Goal: Task Accomplishment & Management: Use online tool/utility

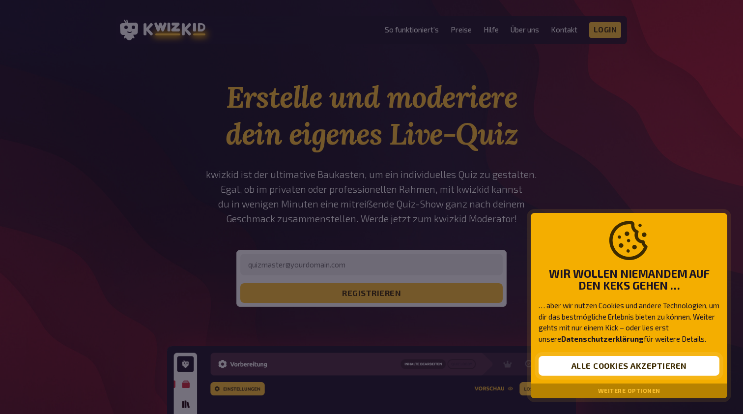
click at [624, 359] on button "Alle Cookies akzeptieren" at bounding box center [628, 366] width 181 height 20
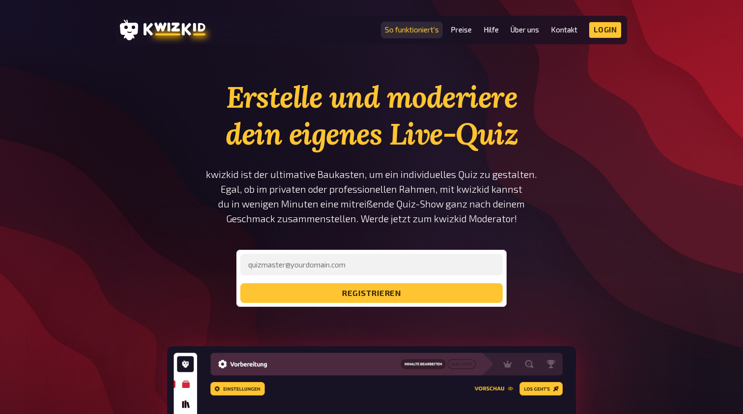
click at [429, 27] on link "So funktioniert's" at bounding box center [412, 30] width 54 height 8
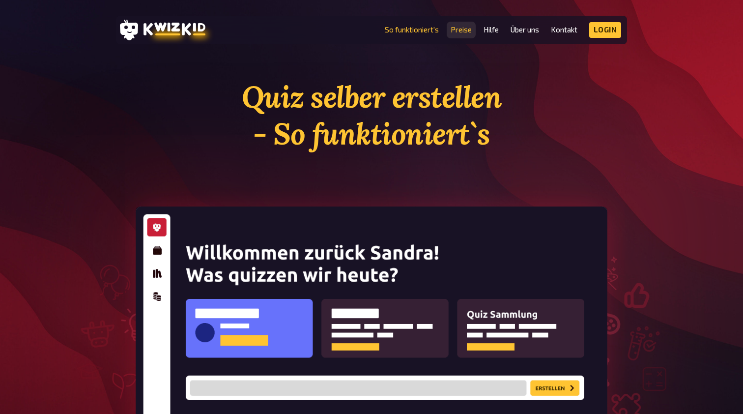
click at [469, 29] on link "Preise" at bounding box center [460, 30] width 21 height 8
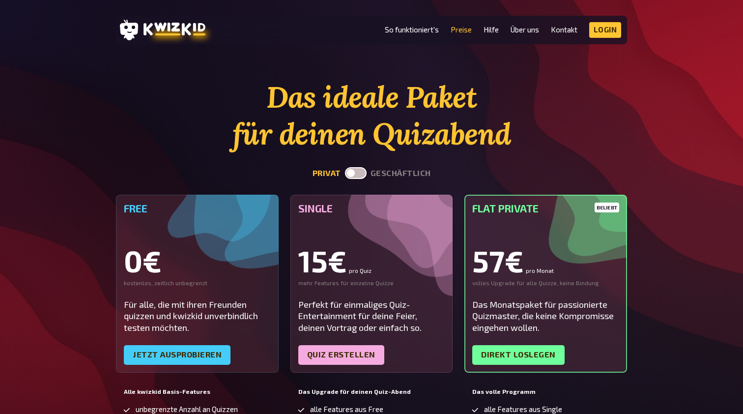
click at [351, 173] on label at bounding box center [356, 173] width 22 height 12
click at [345, 167] on input "checkbox" at bounding box center [344, 167] width 0 height 0
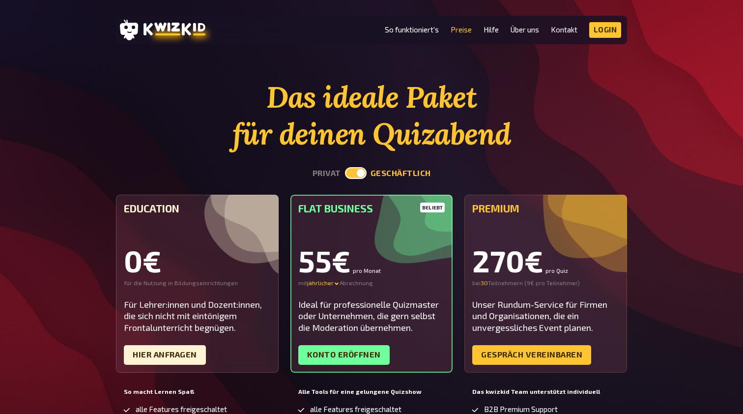
click at [356, 172] on label at bounding box center [356, 173] width 22 height 12
click at [345, 167] on input "checkbox" at bounding box center [344, 167] width 0 height 0
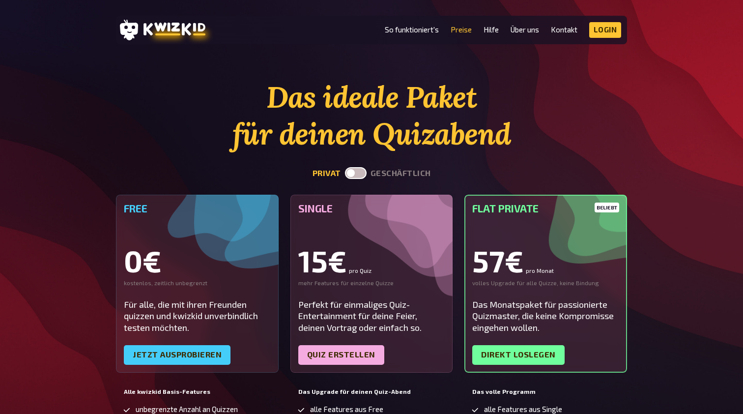
click at [356, 172] on label at bounding box center [356, 173] width 22 height 12
click at [345, 167] on input "checkbox" at bounding box center [344, 167] width 0 height 0
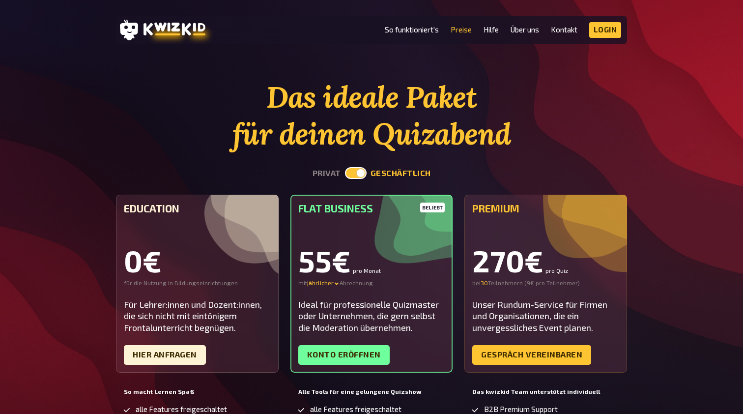
click at [356, 172] on label at bounding box center [356, 173] width 22 height 12
click at [345, 167] on input "checkbox" at bounding box center [344, 167] width 0 height 0
checkbox input "false"
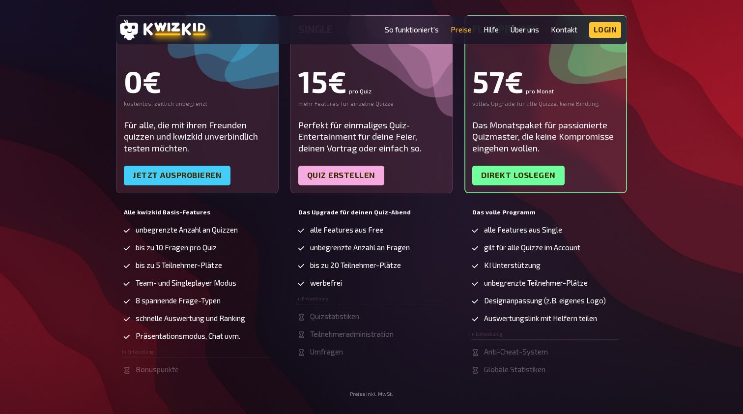
scroll to position [196, 0]
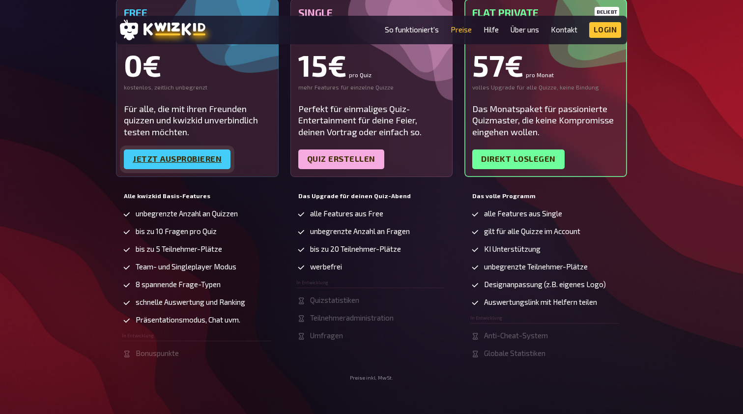
click at [175, 160] on link "Jetzt ausprobieren" at bounding box center [177, 159] width 107 height 20
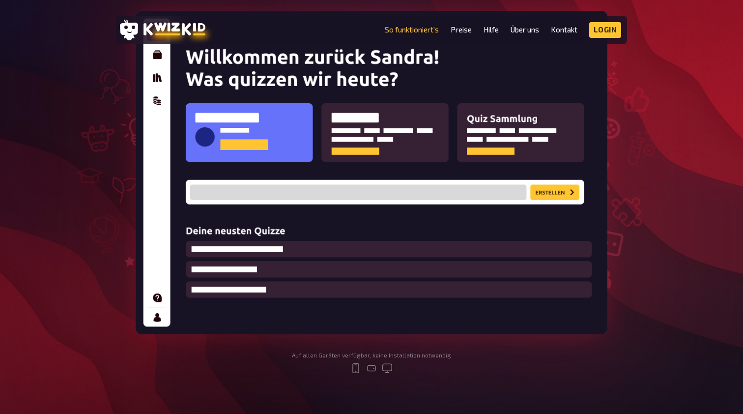
scroll to position [196, 0]
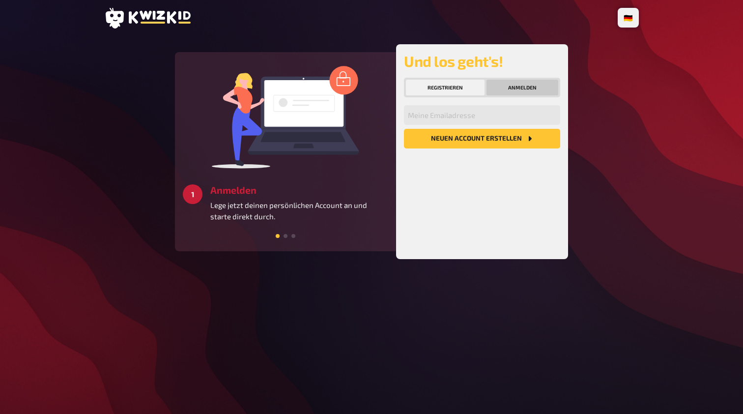
click at [512, 83] on button "Anmelden" at bounding box center [522, 88] width 72 height 16
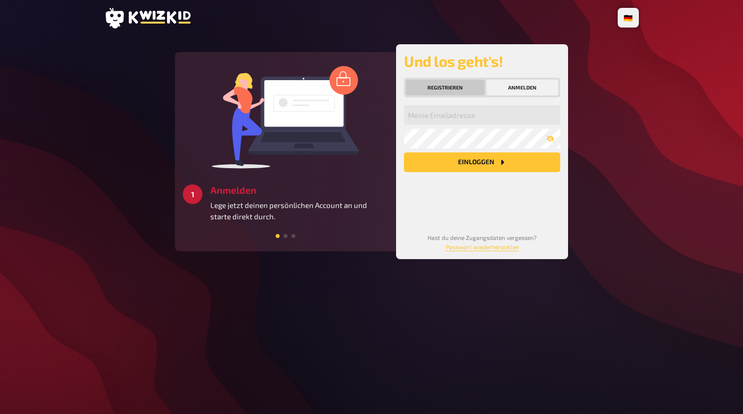
click at [440, 91] on button "Registrieren" at bounding box center [445, 88] width 79 height 16
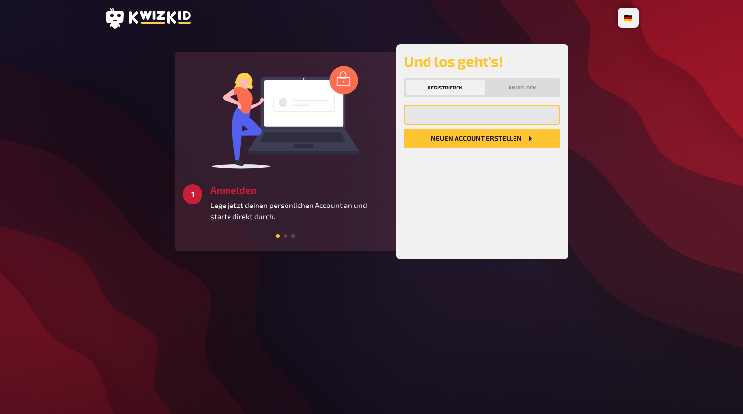
click at [445, 108] on input "email" at bounding box center [482, 115] width 156 height 20
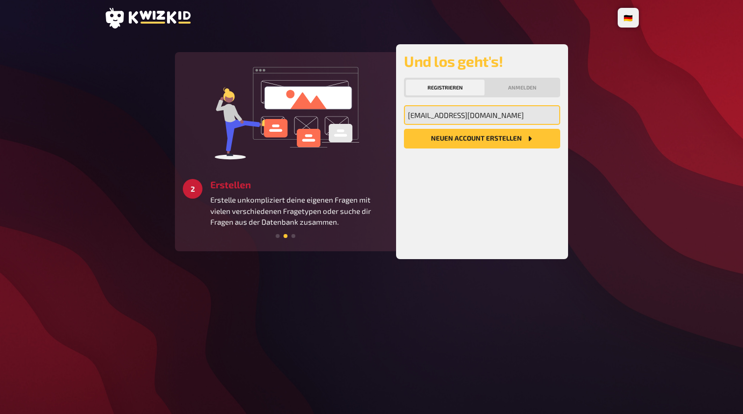
type input "isabelle.gnaedig@check24.de"
click at [482, 139] on button "Neuen Account Erstellen" at bounding box center [482, 139] width 156 height 20
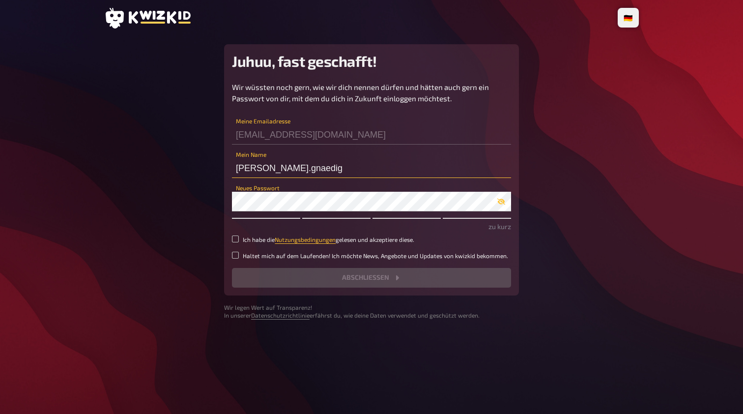
click at [311, 170] on input "isabelle.gnaedig" at bounding box center [371, 168] width 279 height 20
click at [304, 167] on input "isabelle.gnaedig" at bounding box center [371, 168] width 279 height 20
type input "ellebasig"
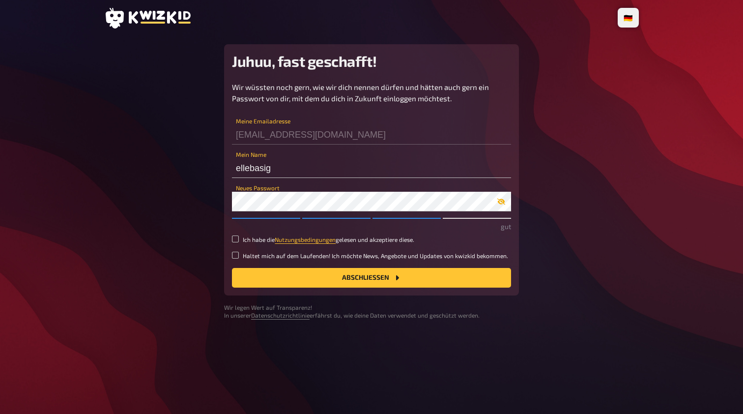
click at [499, 200] on icon "button" at bounding box center [501, 201] width 8 height 8
click at [235, 242] on label "Ich habe die Nutzungsbedingungen gelesen und akzeptiere diese." at bounding box center [371, 239] width 279 height 8
click at [235, 242] on input "Ich habe die Nutzungsbedingungen gelesen und akzeptiere diese." at bounding box center [235, 238] width 7 height 7
checkbox input "true"
click at [410, 276] on button "Abschließen" at bounding box center [371, 278] width 279 height 20
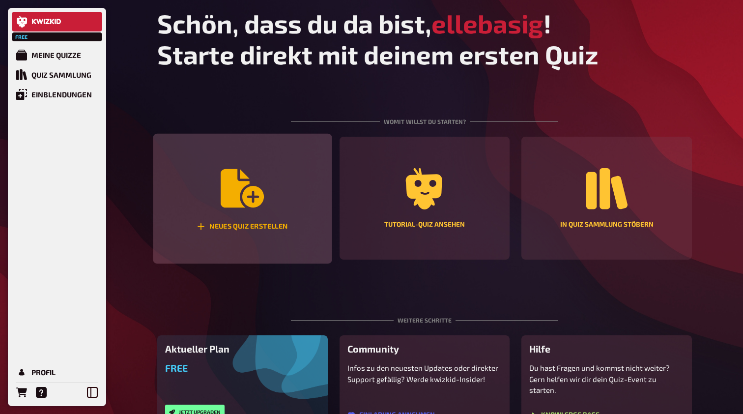
click at [263, 193] on icon "Neues Quiz erstellen" at bounding box center [242, 188] width 43 height 38
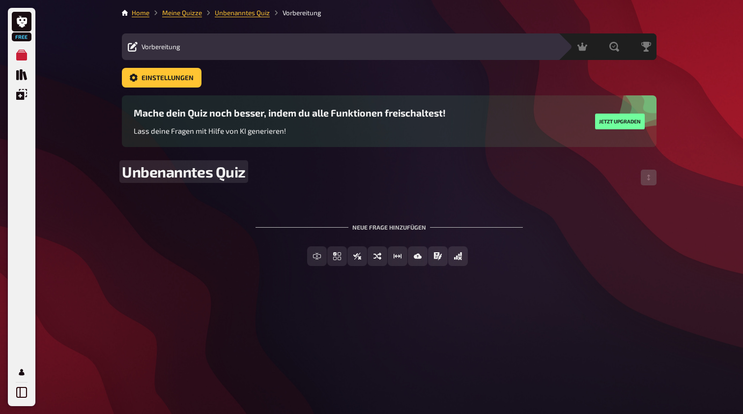
click at [229, 173] on span "Unbenanntes Quiz" at bounding box center [184, 172] width 124 height 18
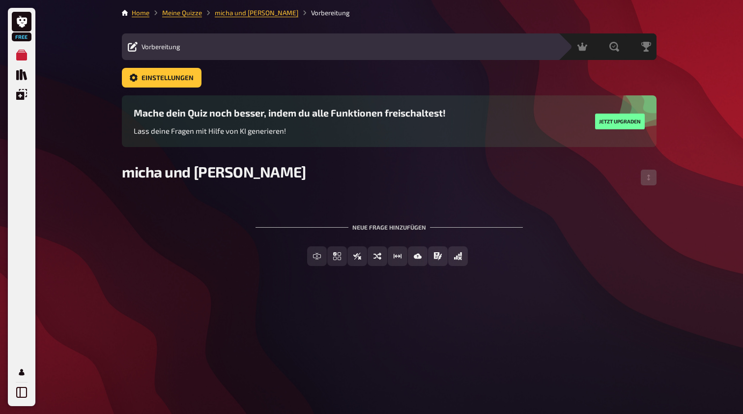
drag, startPoint x: 229, startPoint y: 173, endPoint x: 365, endPoint y: 229, distance: 147.0
click at [365, 229] on div "Neue Frage hinzufügen" at bounding box center [388, 223] width 267 height 30
click at [384, 255] on span "Schätzfrage" at bounding box center [403, 256] width 45 height 7
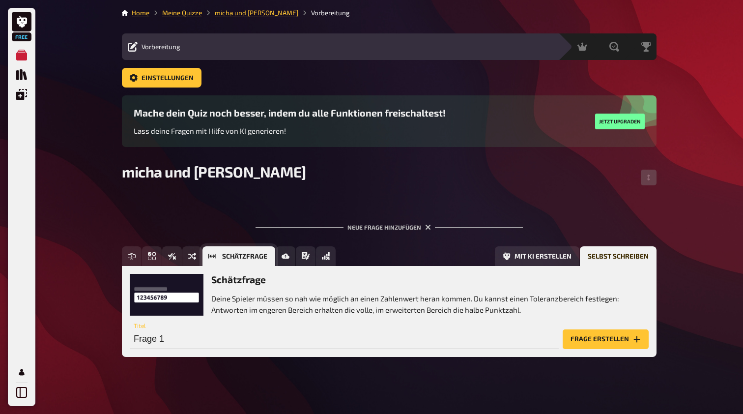
scroll to position [5, 0]
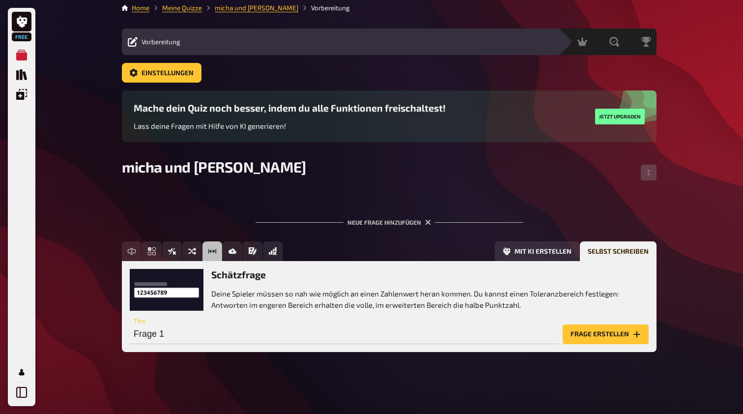
click at [234, 275] on h3 "Schätzfrage" at bounding box center [429, 274] width 437 height 11
click at [243, 299] on p "Deine Spieler müssen so nah wie möglich an einen Zahlenwert heran kommen. Du ka…" at bounding box center [429, 299] width 437 height 22
click at [179, 332] on input "Frage 1" at bounding box center [344, 334] width 429 height 20
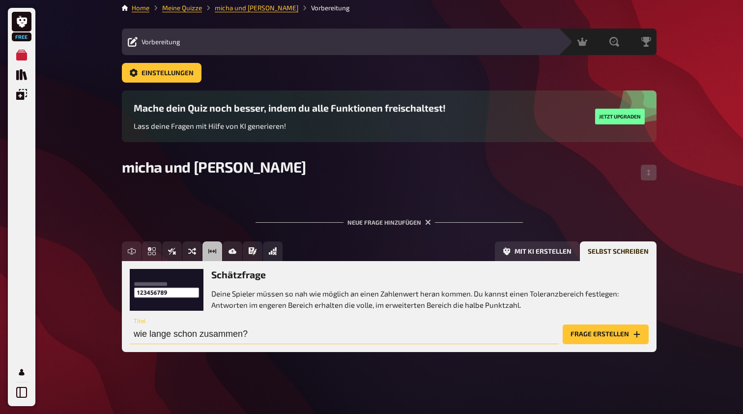
click at [174, 332] on input "wie lange schon zusammen?" at bounding box center [344, 334] width 429 height 20
type input "wie lange sind M+A schon zusammen?"
click at [599, 332] on button "Frage erstellen" at bounding box center [605, 334] width 86 height 20
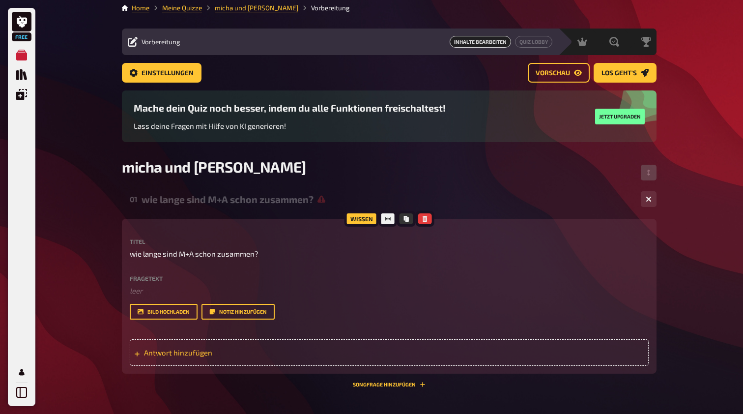
click at [185, 348] on span "Antwort hinzufügen" at bounding box center [220, 352] width 153 height 9
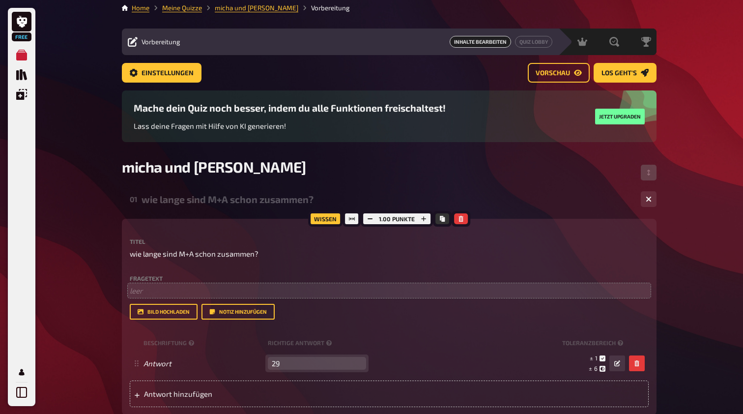
type input "29"
click at [163, 290] on p "﻿ leer" at bounding box center [389, 290] width 519 height 11
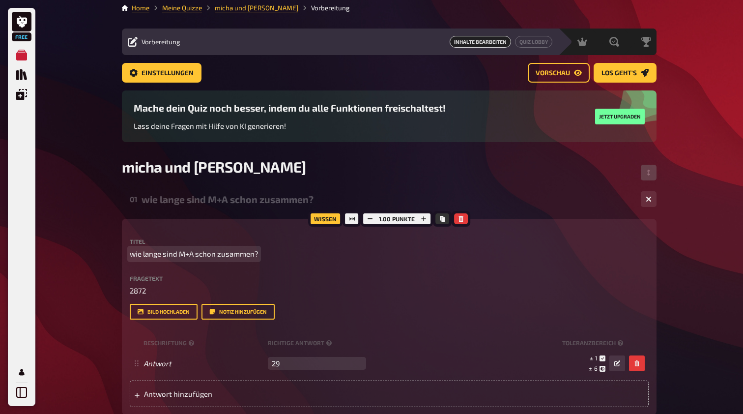
click at [264, 255] on p "wie lange sind M+A schon zusammen?" at bounding box center [389, 253] width 519 height 11
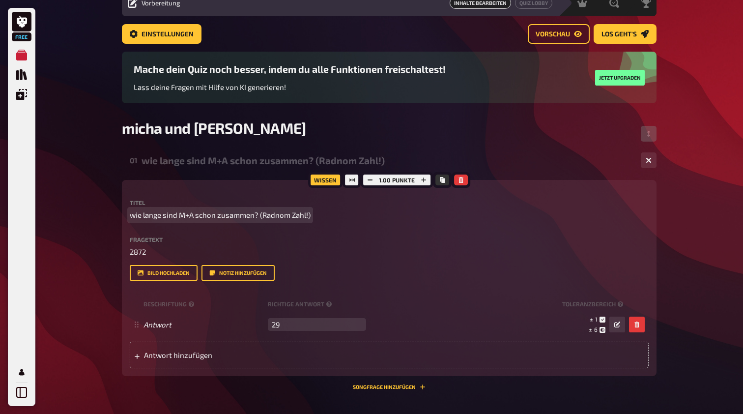
scroll to position [54, 0]
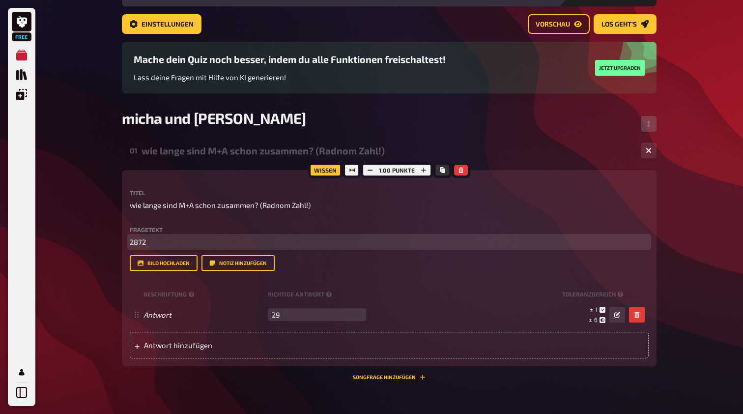
click at [169, 240] on p "2872" at bounding box center [389, 241] width 519 height 11
copy span "2872"
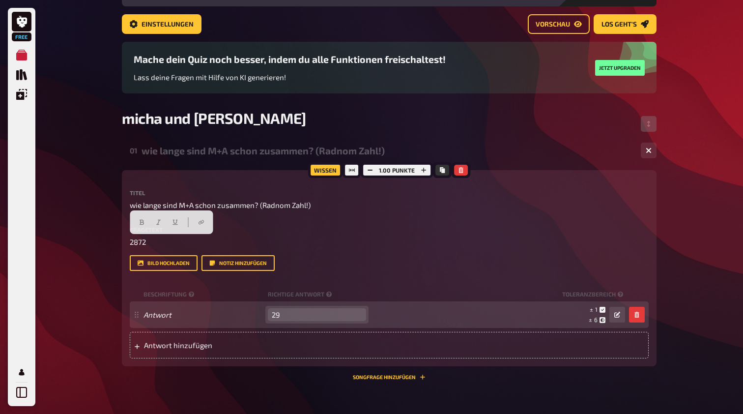
click at [277, 310] on input "29" at bounding box center [317, 314] width 98 height 13
paste input "872"
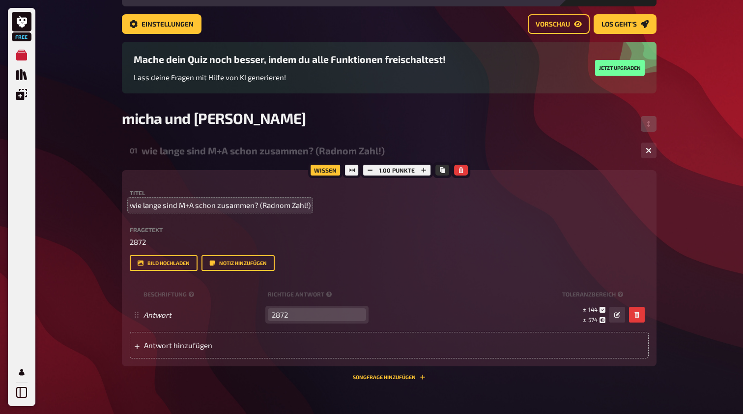
type input "2872"
click at [178, 207] on span "wie lange sind M+A schon zusammen? (Radnom Zahl!)" at bounding box center [220, 204] width 181 height 11
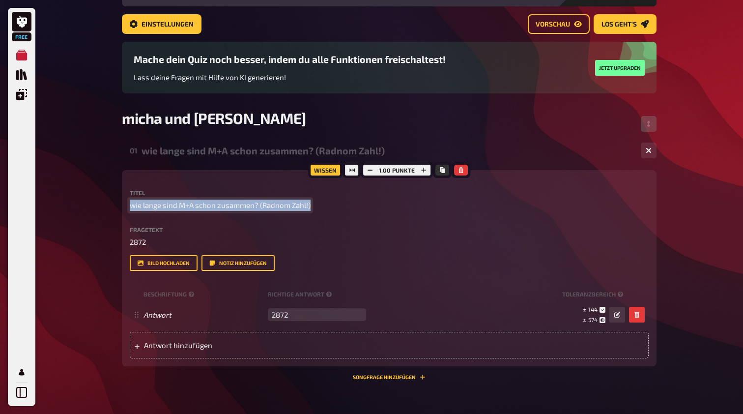
click at [178, 207] on span "wie lange sind M+A schon zusammen? (Radnom Zahl!)" at bounding box center [220, 204] width 181 height 11
copy span "wie lange sind M+A schon zusammen? (Radnom Zahl!)"
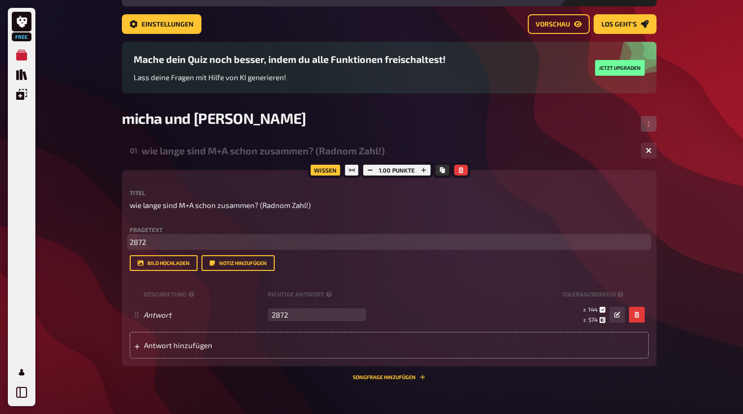
click at [166, 238] on p "2872" at bounding box center [389, 241] width 519 height 11
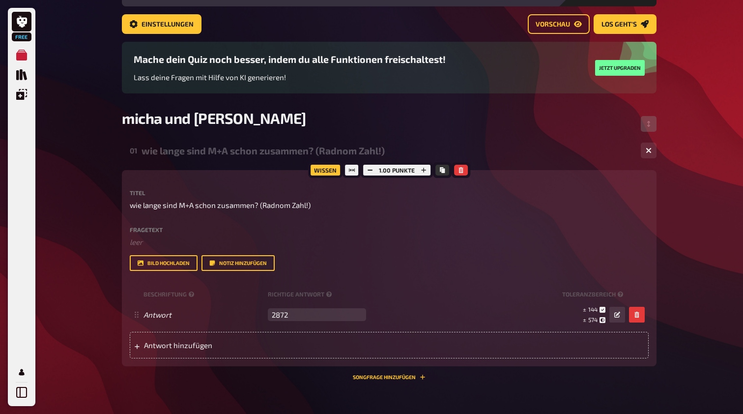
click at [322, 263] on div "Bild hochladen Notiz hinzufügen" at bounding box center [389, 263] width 519 height 16
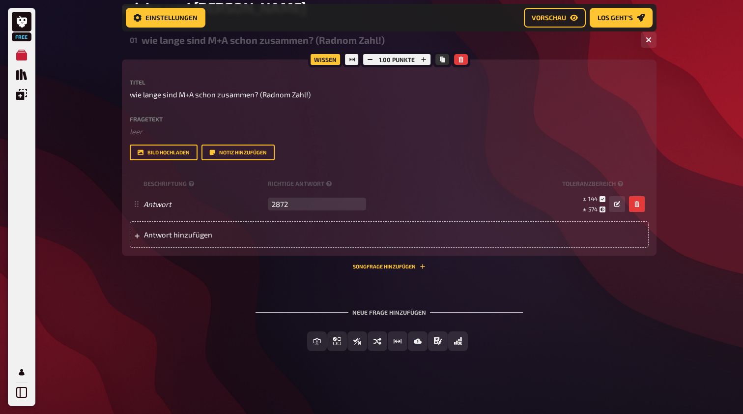
scroll to position [171, 0]
click at [378, 266] on button "Songfrage hinzufügen" at bounding box center [389, 267] width 73 height 6
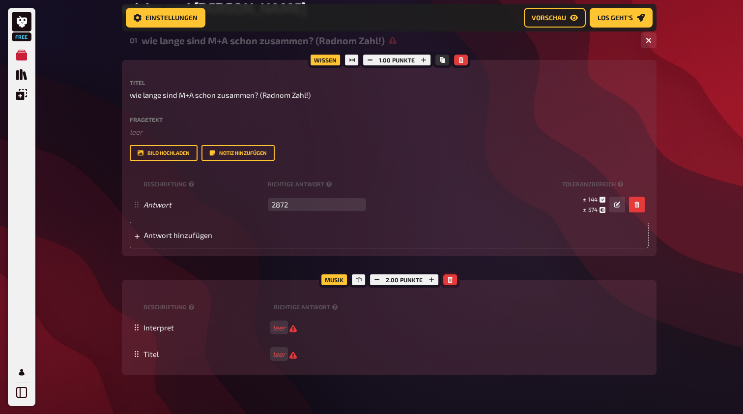
click at [453, 279] on button "button" at bounding box center [450, 279] width 14 height 11
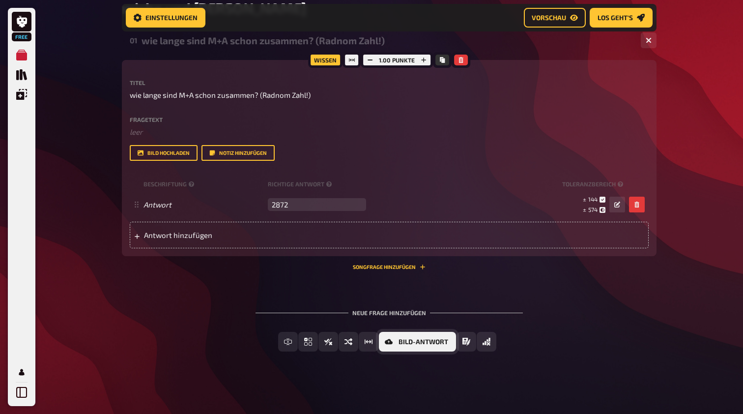
click at [424, 339] on span "Bild-Antwort" at bounding box center [423, 341] width 50 height 7
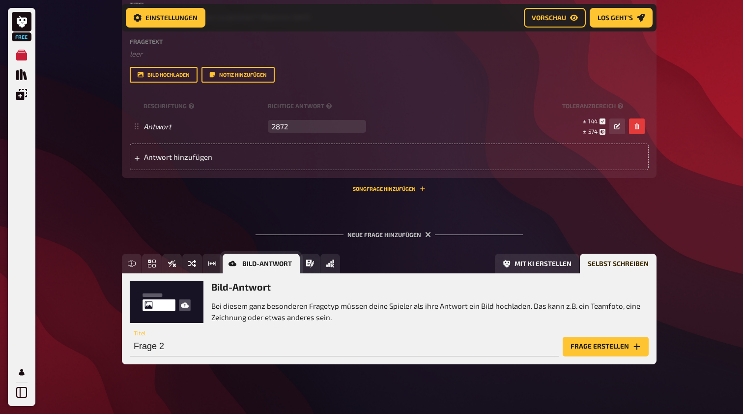
scroll to position [261, 0]
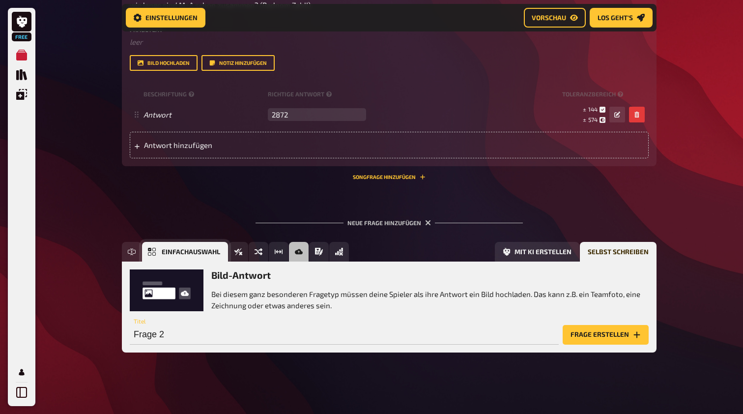
click at [186, 250] on span "Einfachauswahl" at bounding box center [191, 252] width 58 height 7
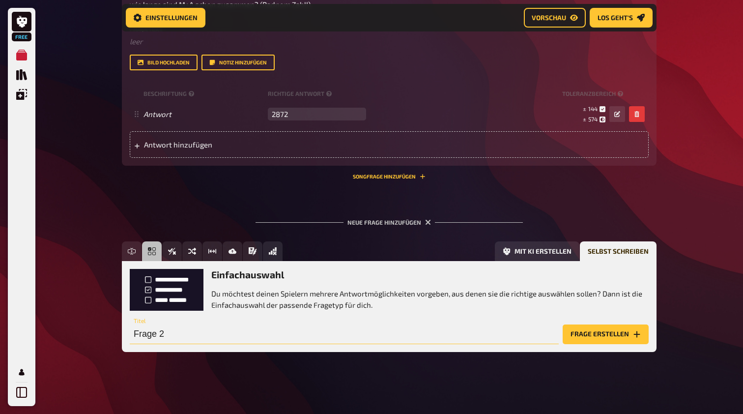
click at [169, 335] on input "Frage 2" at bounding box center [344, 334] width 429 height 20
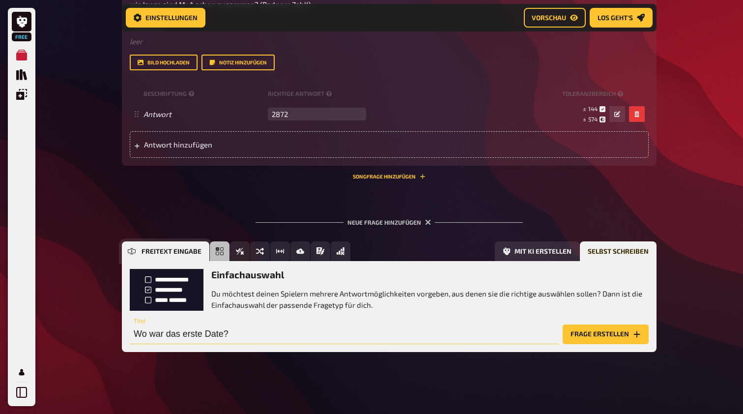
type input "Wo war das erste Date?"
click at [179, 249] on span "Freitext Eingabe" at bounding box center [171, 251] width 60 height 7
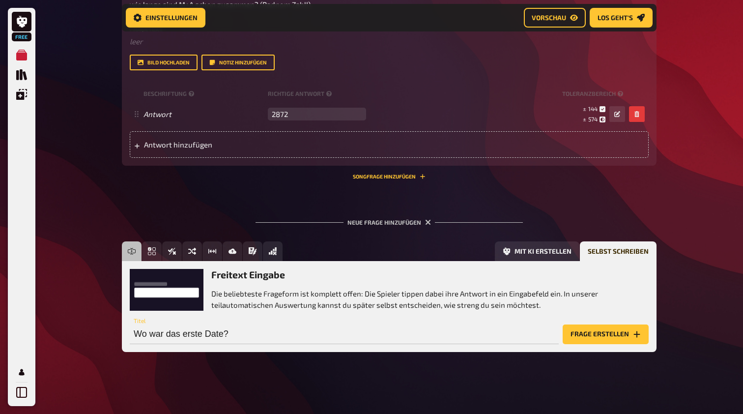
click at [618, 333] on button "Frage erstellen" at bounding box center [605, 334] width 86 height 20
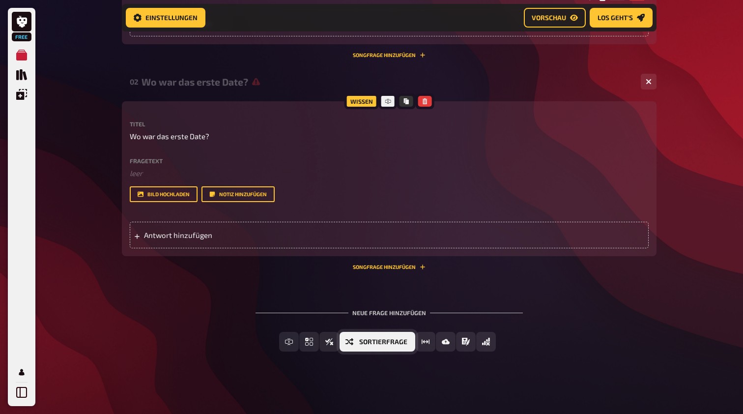
scroll to position [383, 0]
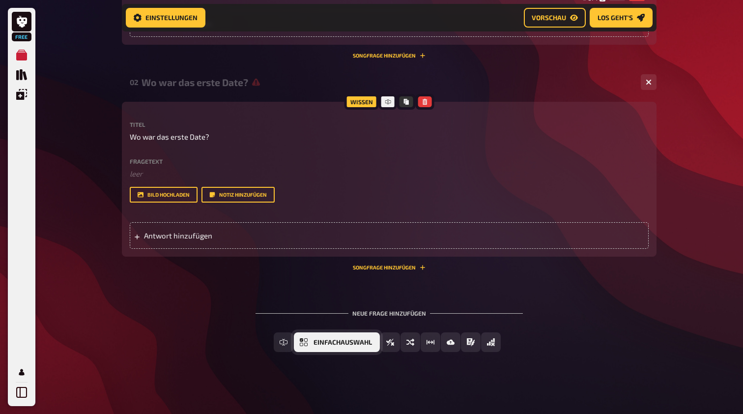
click at [359, 339] on span "Einfachauswahl" at bounding box center [342, 342] width 58 height 7
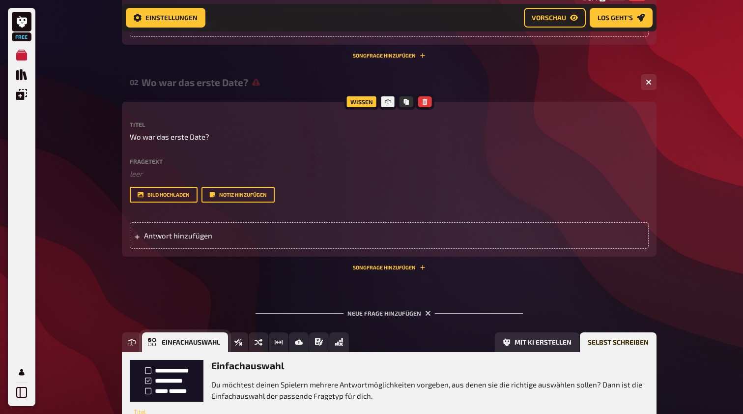
scroll to position [473, 0]
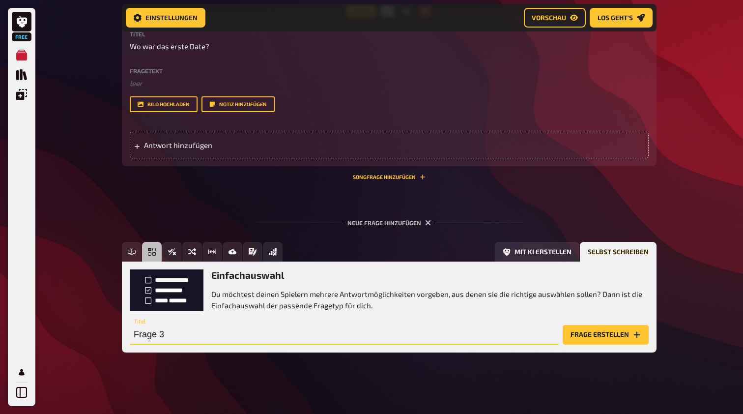
click at [218, 331] on input "Frage 3" at bounding box center [344, 335] width 429 height 20
type input "Wo war das erste Date?"
click at [613, 337] on button "Frage erstellen" at bounding box center [605, 335] width 86 height 20
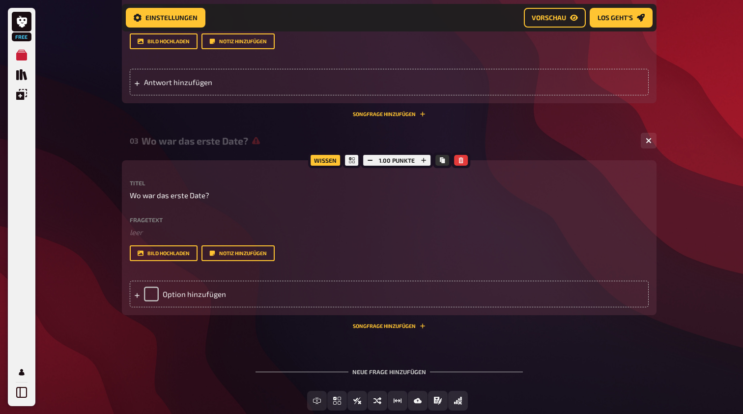
scroll to position [548, 0]
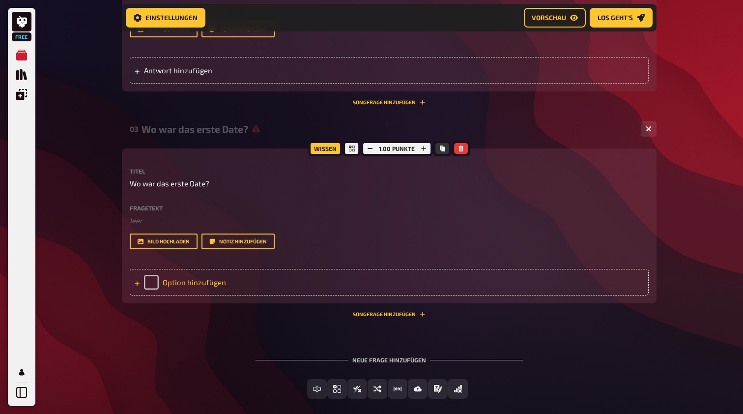
click at [181, 277] on div "Option hinzufügen" at bounding box center [389, 282] width 519 height 27
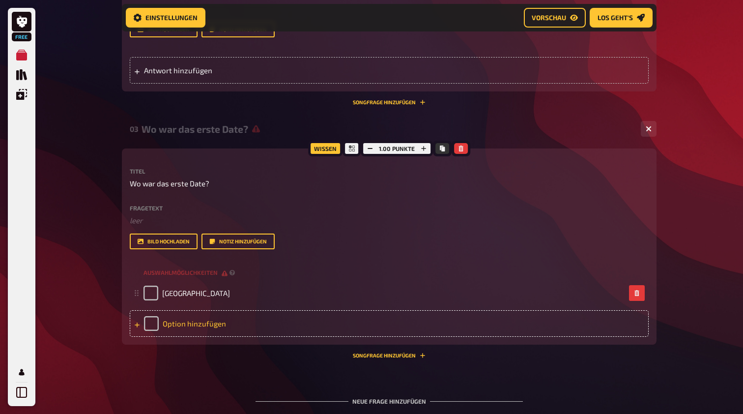
click at [209, 320] on div "Option hinzufügen" at bounding box center [389, 323] width 519 height 27
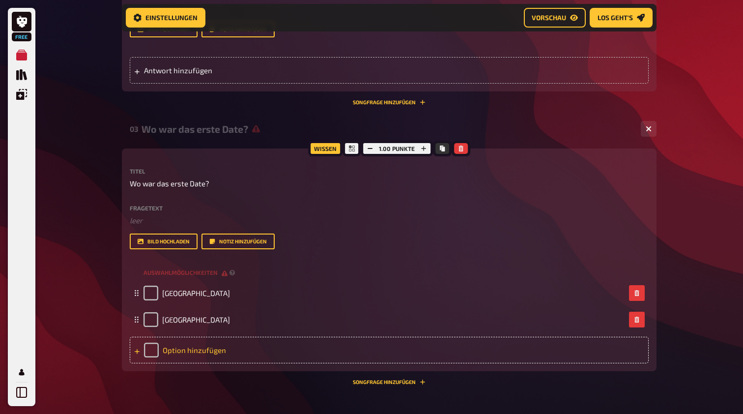
click at [206, 358] on div "Option hinzufügen" at bounding box center [389, 350] width 519 height 27
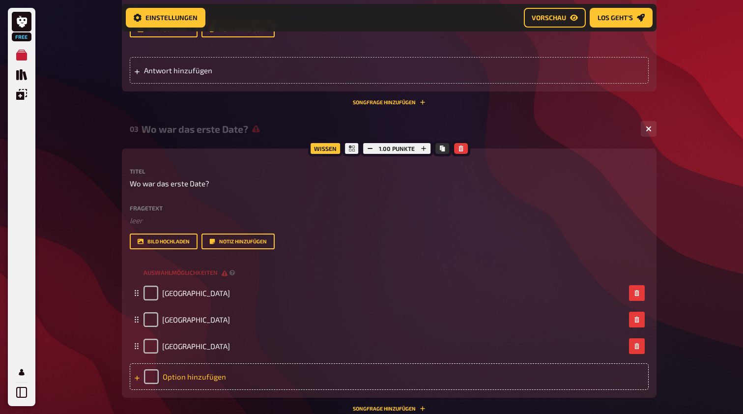
click at [192, 369] on div "Option hinzufügen" at bounding box center [389, 376] width 519 height 27
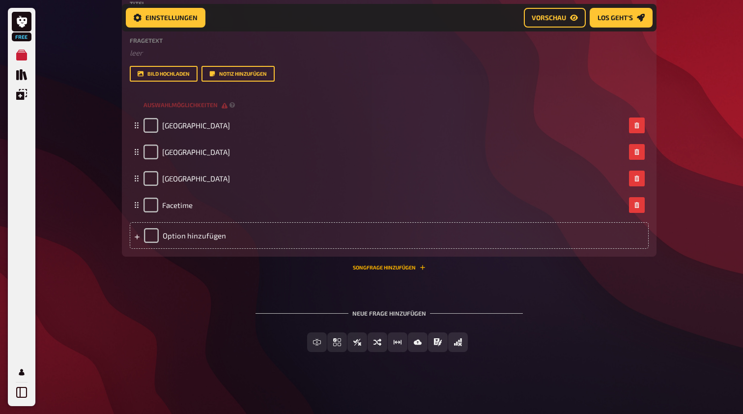
scroll to position [715, 0]
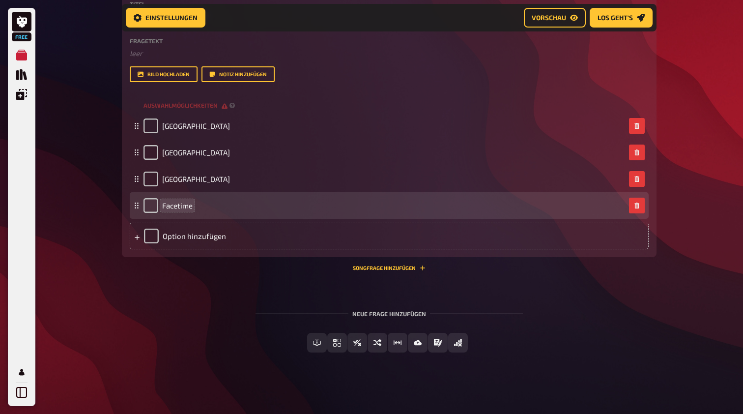
click at [174, 204] on span "Facetime" at bounding box center [177, 205] width 30 height 9
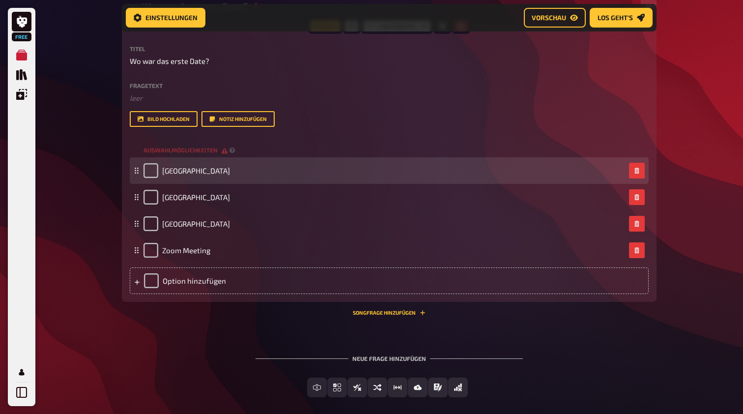
scroll to position [670, 0]
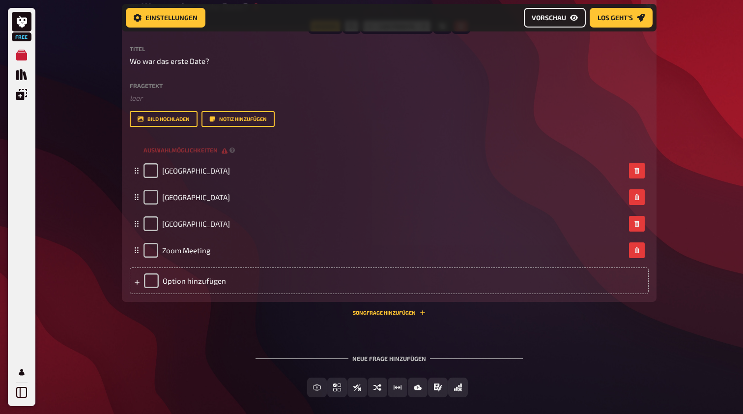
click at [550, 14] on span "Vorschau" at bounding box center [549, 17] width 34 height 7
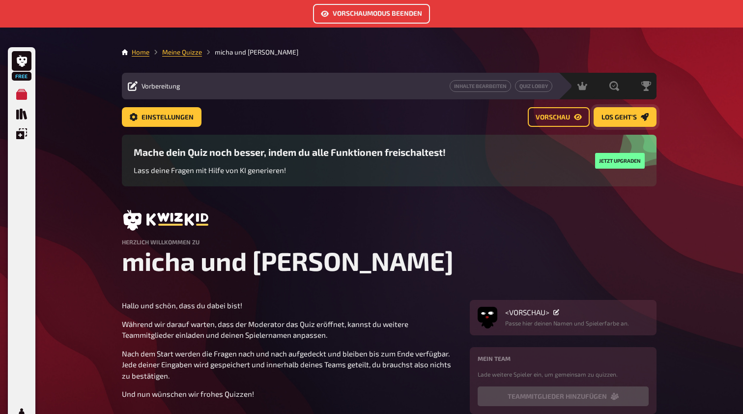
click at [625, 117] on span "Los geht's" at bounding box center [618, 117] width 35 height 7
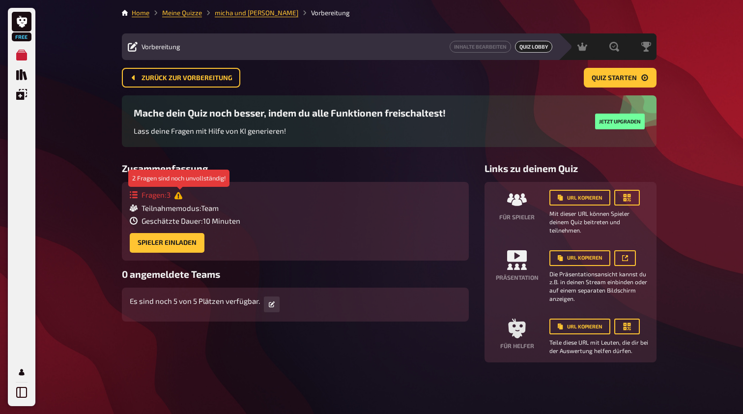
click at [180, 195] on icon at bounding box center [178, 196] width 8 height 8
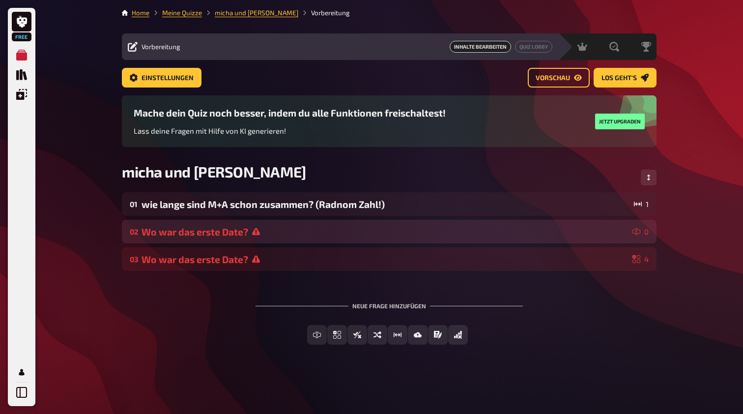
click at [273, 230] on div "Wo war das erste Date?" at bounding box center [384, 231] width 487 height 11
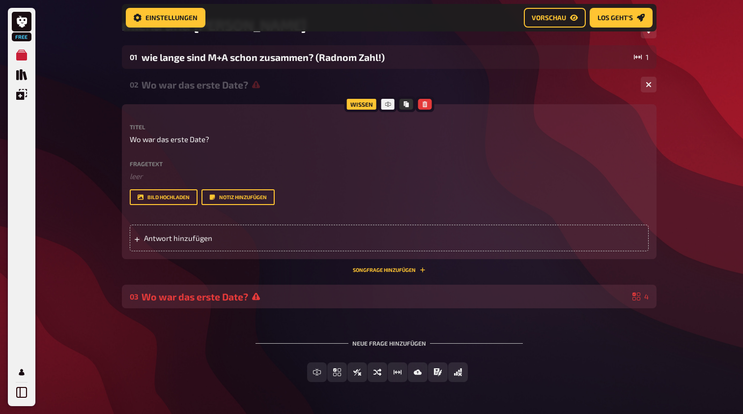
scroll to position [178, 0]
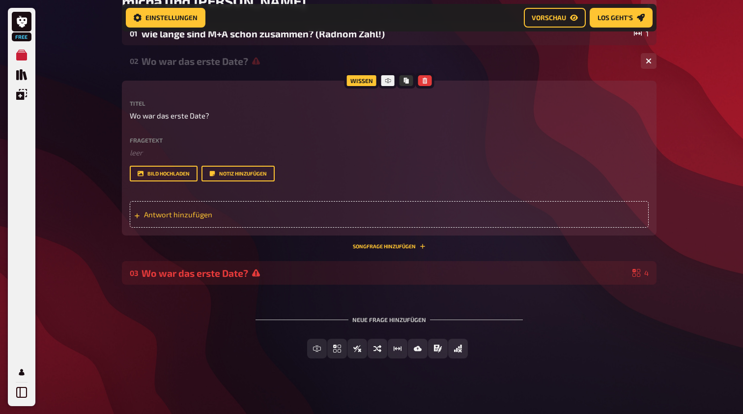
click at [192, 215] on span "Antwort hinzufügen" at bounding box center [220, 214] width 153 height 9
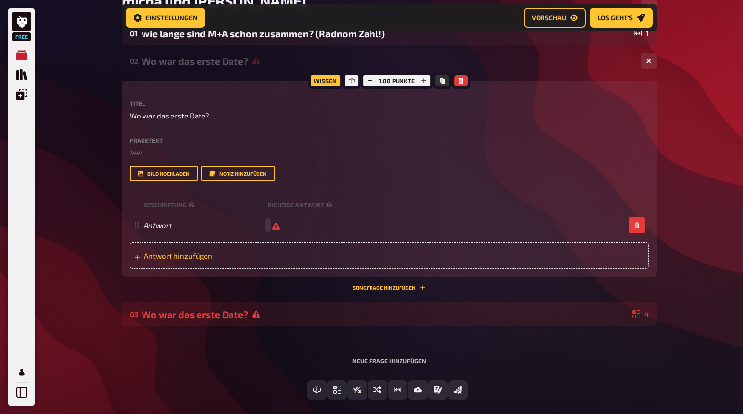
click at [176, 257] on span "Antwort hinzufügen" at bounding box center [220, 255] width 153 height 9
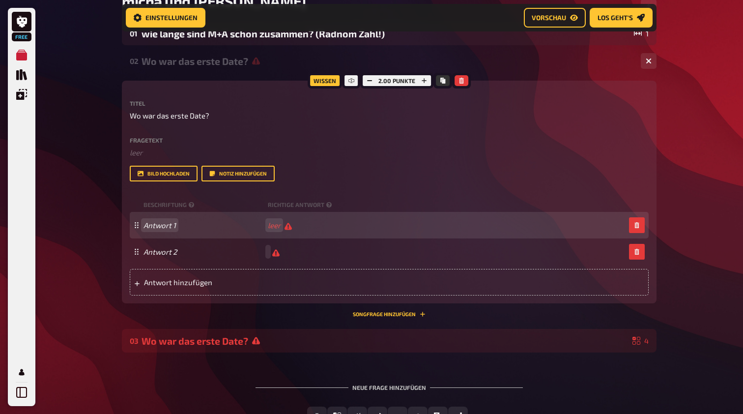
click at [233, 222] on span "Antwort 1" at bounding box center [203, 225] width 120 height 9
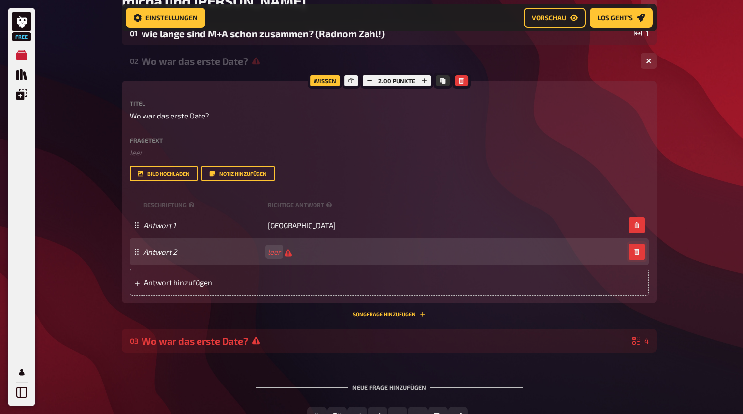
click at [636, 252] on icon "button" at bounding box center [636, 252] width 4 height 6
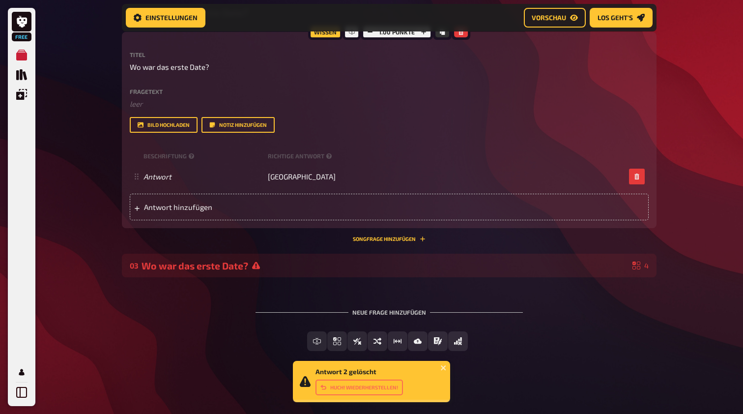
scroll to position [226, 0]
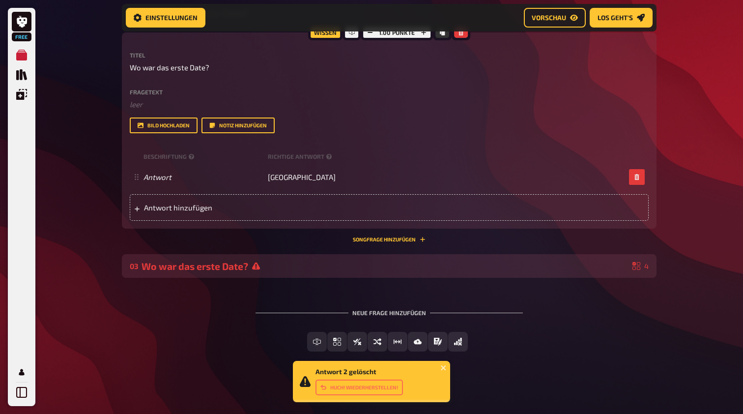
click at [238, 265] on div "Wo war das erste Date?" at bounding box center [384, 265] width 487 height 11
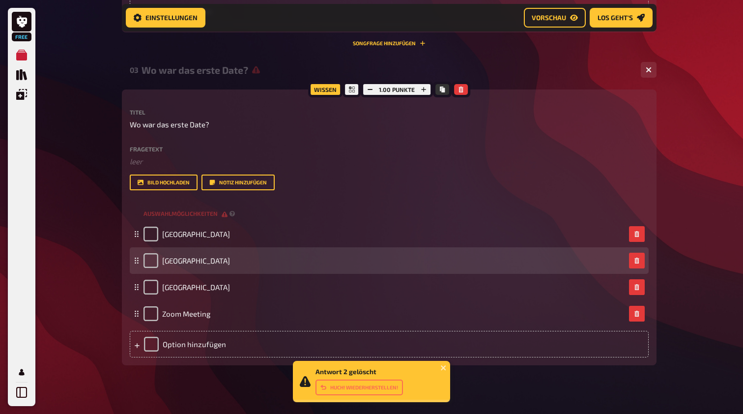
scroll to position [423, 0]
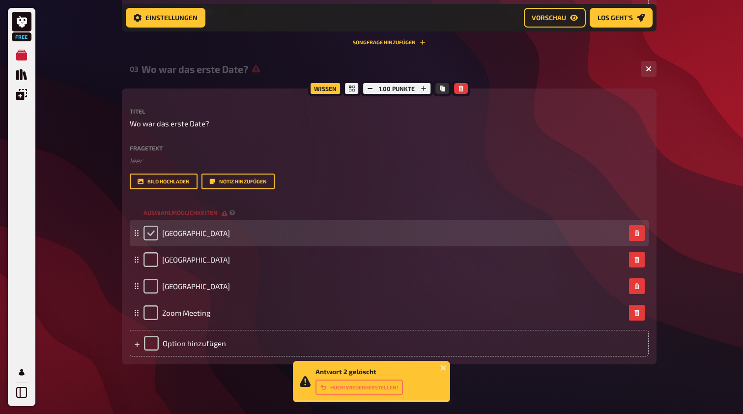
click at [151, 231] on input "checkbox" at bounding box center [150, 232] width 15 height 15
checkbox input "true"
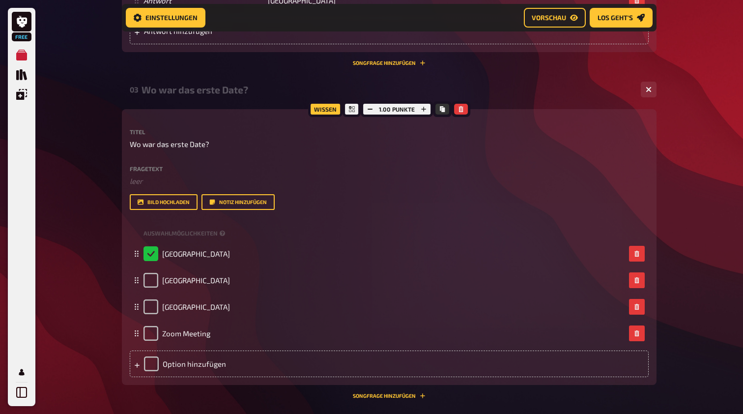
scroll to position [402, 0]
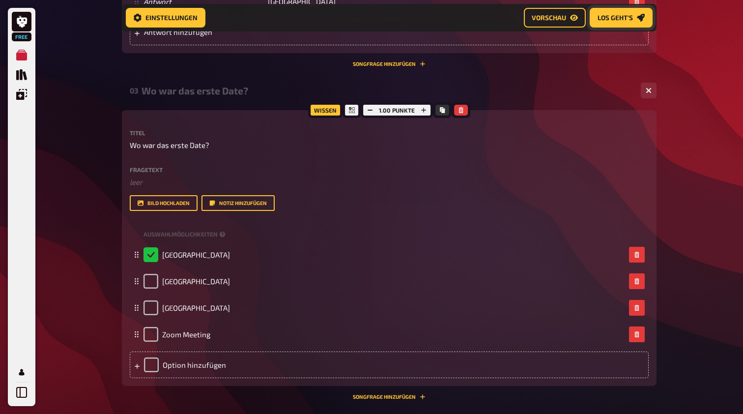
click at [613, 19] on span "Los geht's" at bounding box center [614, 17] width 35 height 7
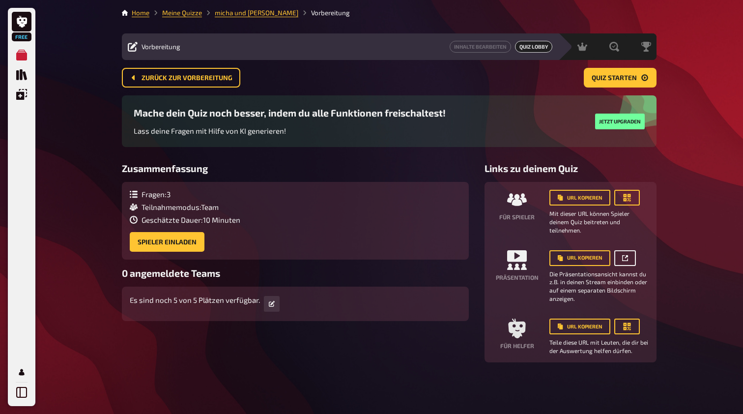
click at [627, 257] on icon "button" at bounding box center [625, 258] width 6 height 6
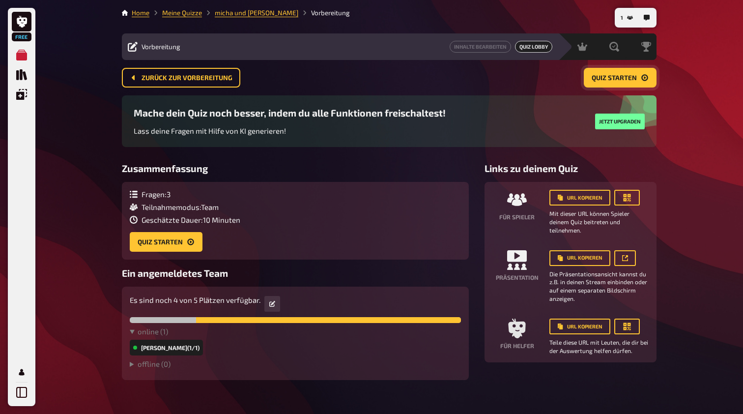
click at [615, 83] on button "Quiz starten" at bounding box center [620, 78] width 73 height 20
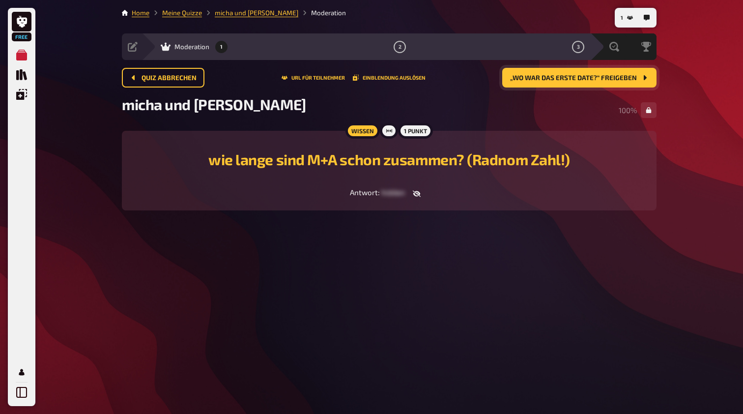
click at [546, 80] on span "„Wo war das erste Date?“ freigeben" at bounding box center [573, 78] width 127 height 7
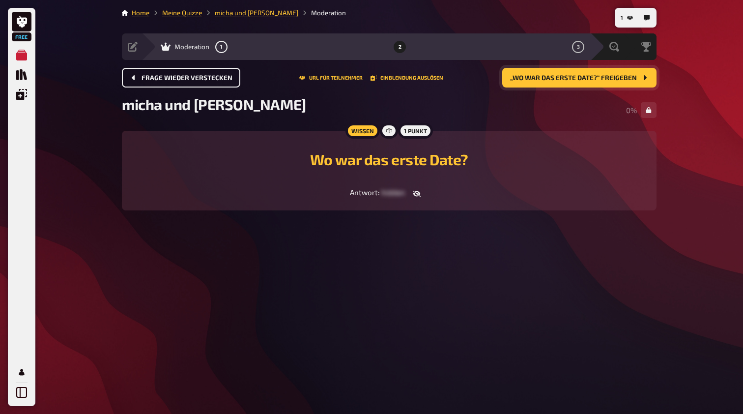
click at [173, 70] on button "Frage wieder verstecken" at bounding box center [181, 78] width 118 height 20
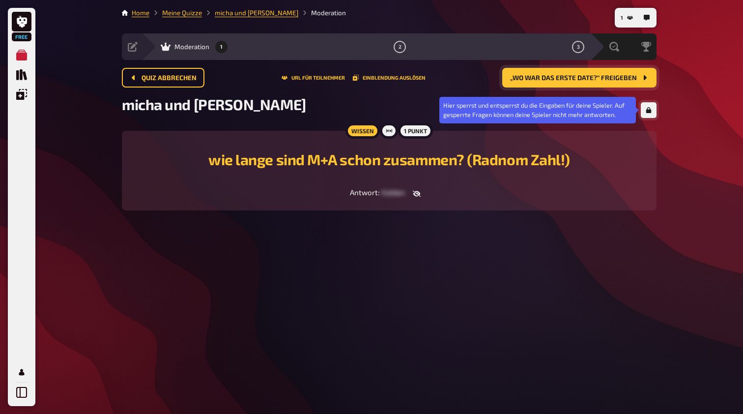
click at [648, 113] on button "button" at bounding box center [649, 110] width 16 height 16
click at [648, 111] on icon "button" at bounding box center [648, 110] width 6 height 5
click at [648, 111] on icon "button" at bounding box center [648, 110] width 5 height 6
click at [648, 111] on icon "button" at bounding box center [648, 110] width 6 height 5
click at [646, 109] on icon "button" at bounding box center [648, 110] width 6 height 6
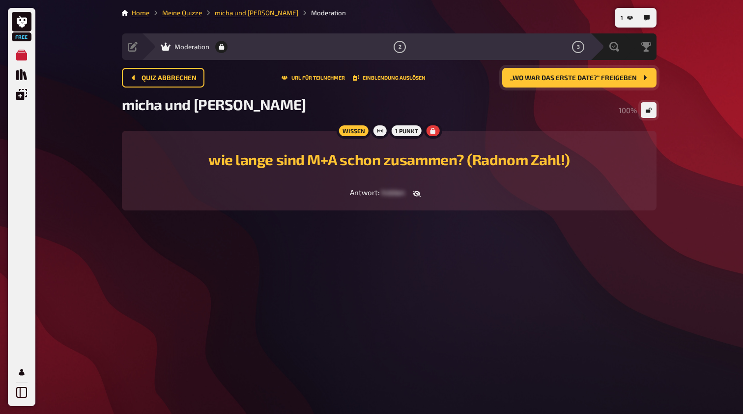
click at [568, 76] on span "„Wo war das erste Date?“ freigeben" at bounding box center [573, 78] width 127 height 7
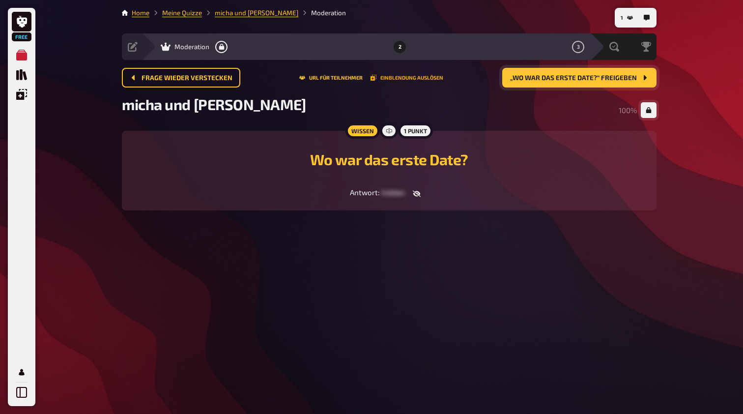
click at [407, 77] on button "Einblendung auslösen" at bounding box center [406, 78] width 73 height 6
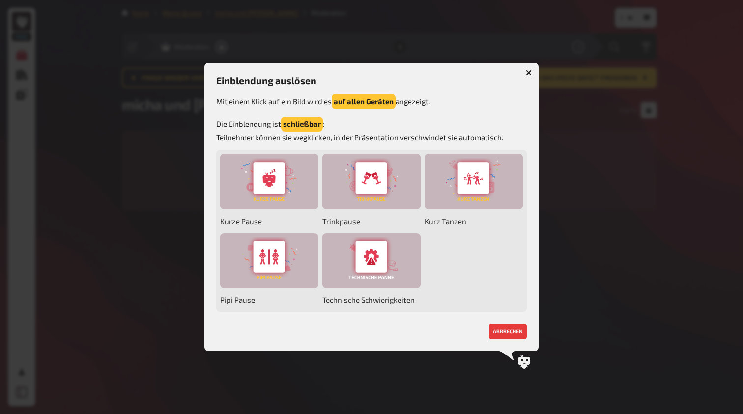
click at [529, 72] on icon "button" at bounding box center [529, 73] width 6 height 6
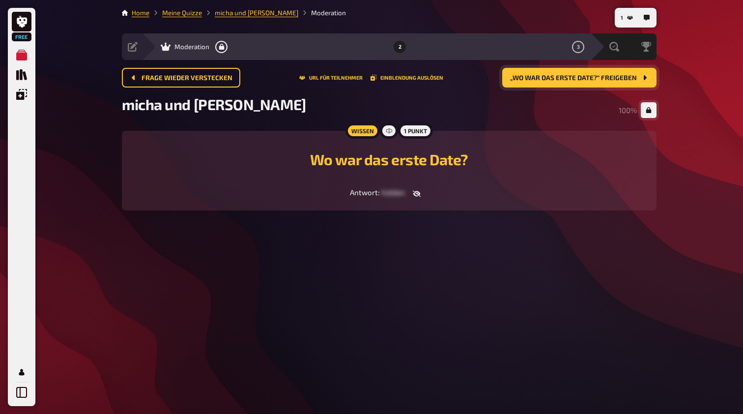
click at [191, 47] on span "Moderation" at bounding box center [191, 47] width 35 height 8
click at [223, 46] on icon "1" at bounding box center [221, 47] width 5 height 6
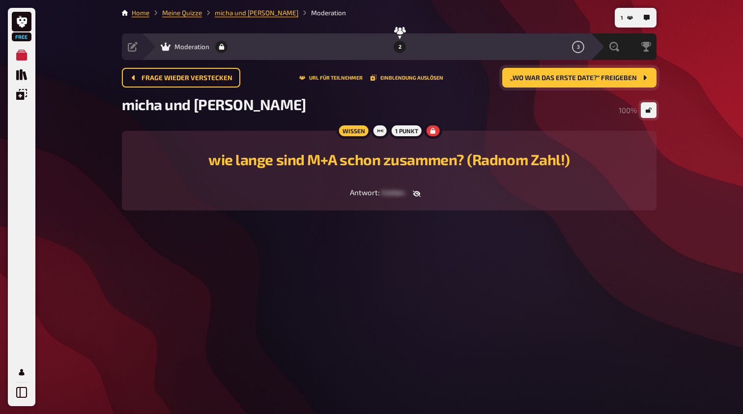
click at [398, 51] on button "2" at bounding box center [400, 47] width 16 height 16
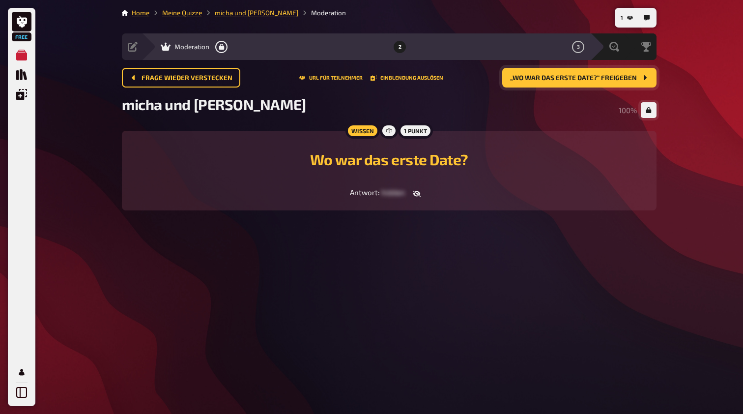
click at [522, 99] on div "micha und Antonia 100 %" at bounding box center [389, 109] width 534 height 29
click at [559, 78] on span "„Wo war das erste Date?“ freigeben" at bounding box center [573, 78] width 127 height 7
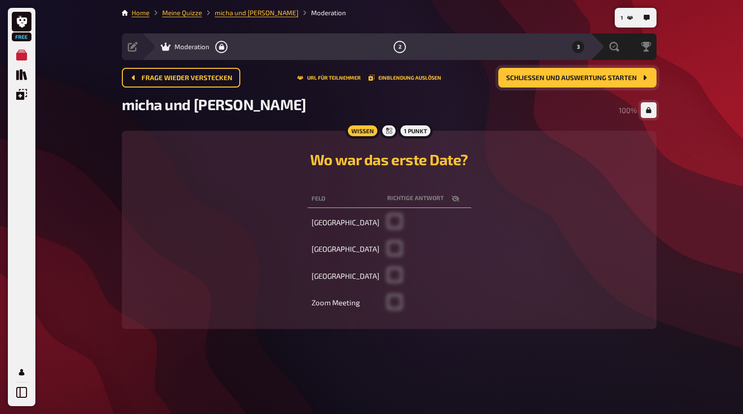
click at [559, 75] on span "Schließen und Auswertung starten" at bounding box center [571, 78] width 131 height 7
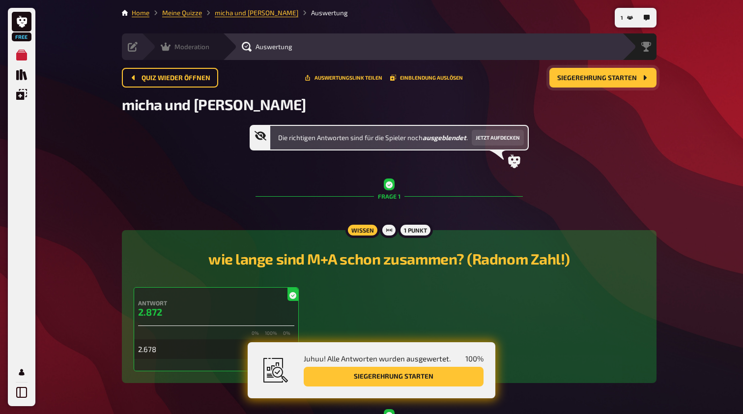
click at [151, 49] on div "Moderation undefined" at bounding box center [181, 46] width 81 height 27
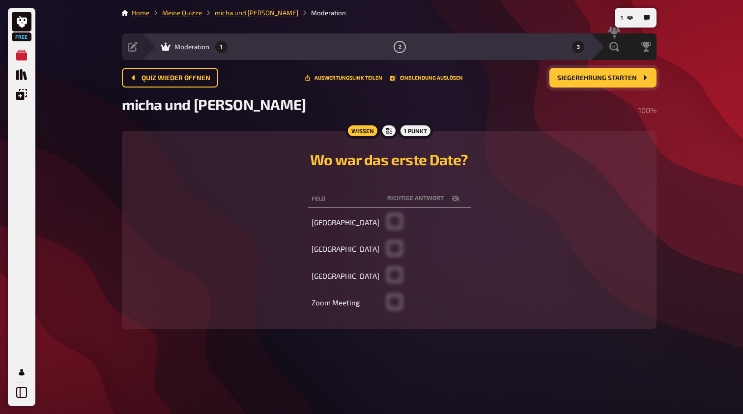
click at [217, 43] on button "1" at bounding box center [222, 47] width 16 height 16
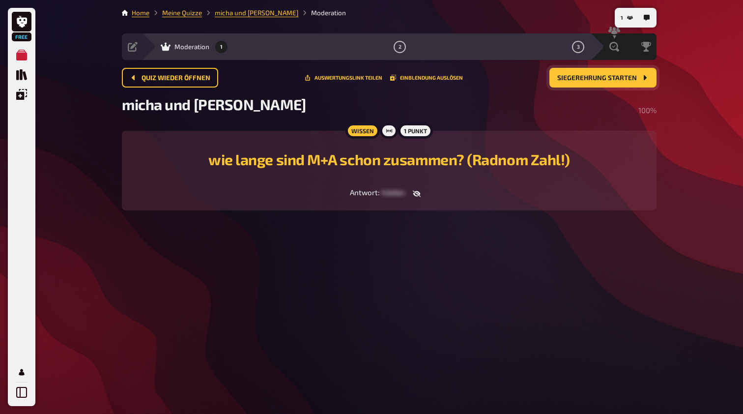
click at [416, 193] on icon "button" at bounding box center [417, 193] width 8 height 6
